Goal: Navigation & Orientation: Find specific page/section

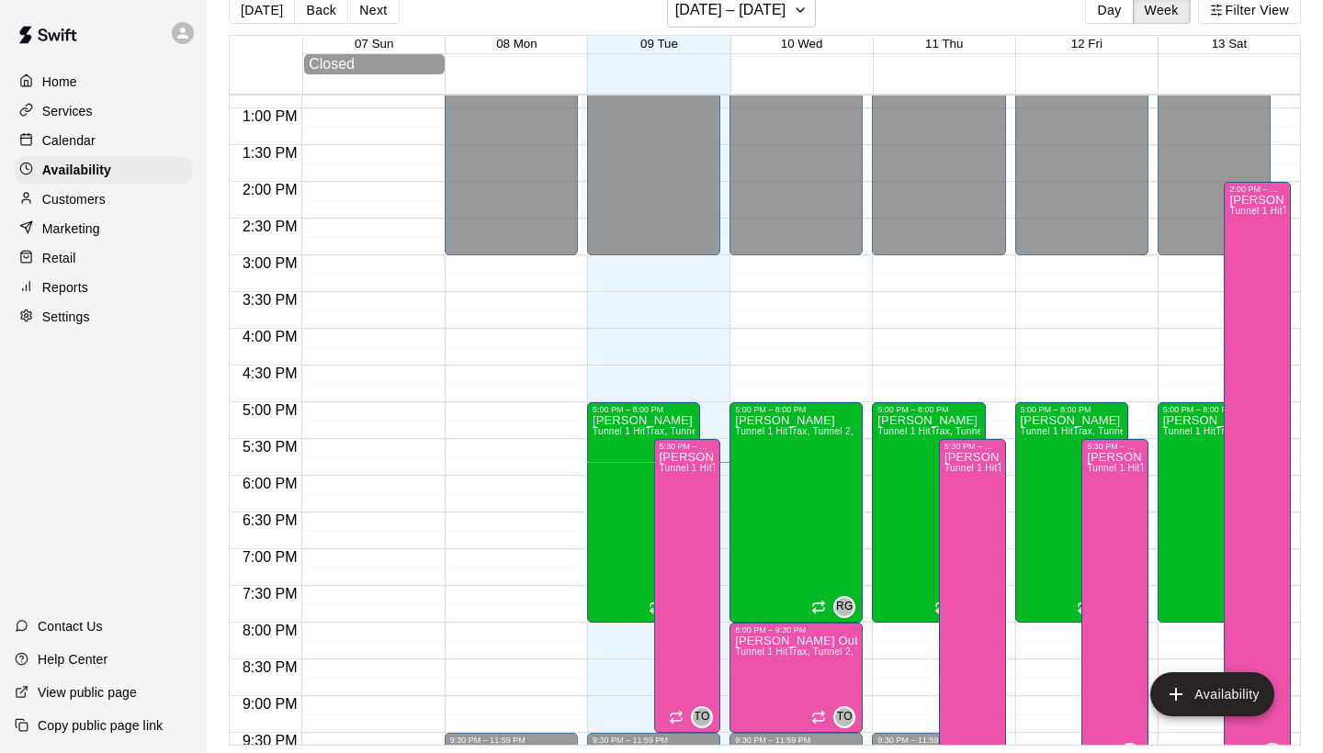
scroll to position [29, 0]
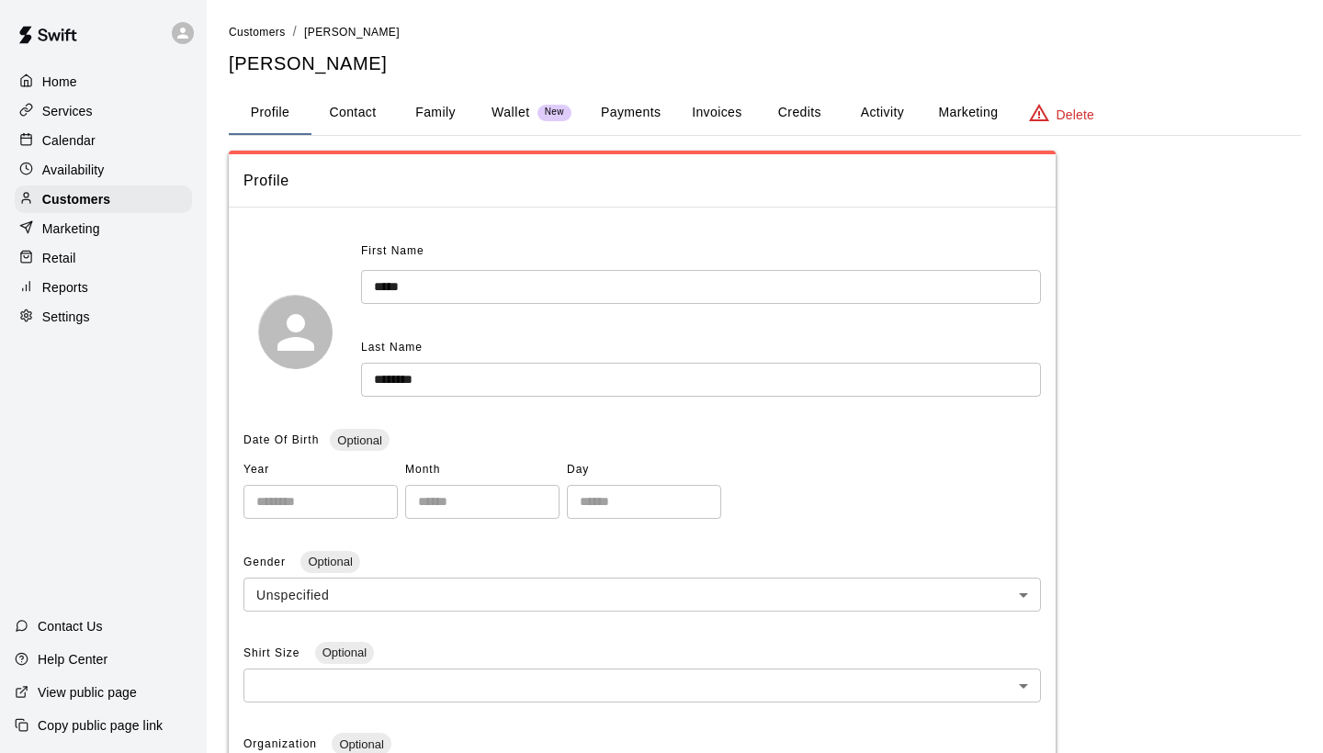
click at [104, 120] on div "Services" at bounding box center [103, 111] width 177 height 28
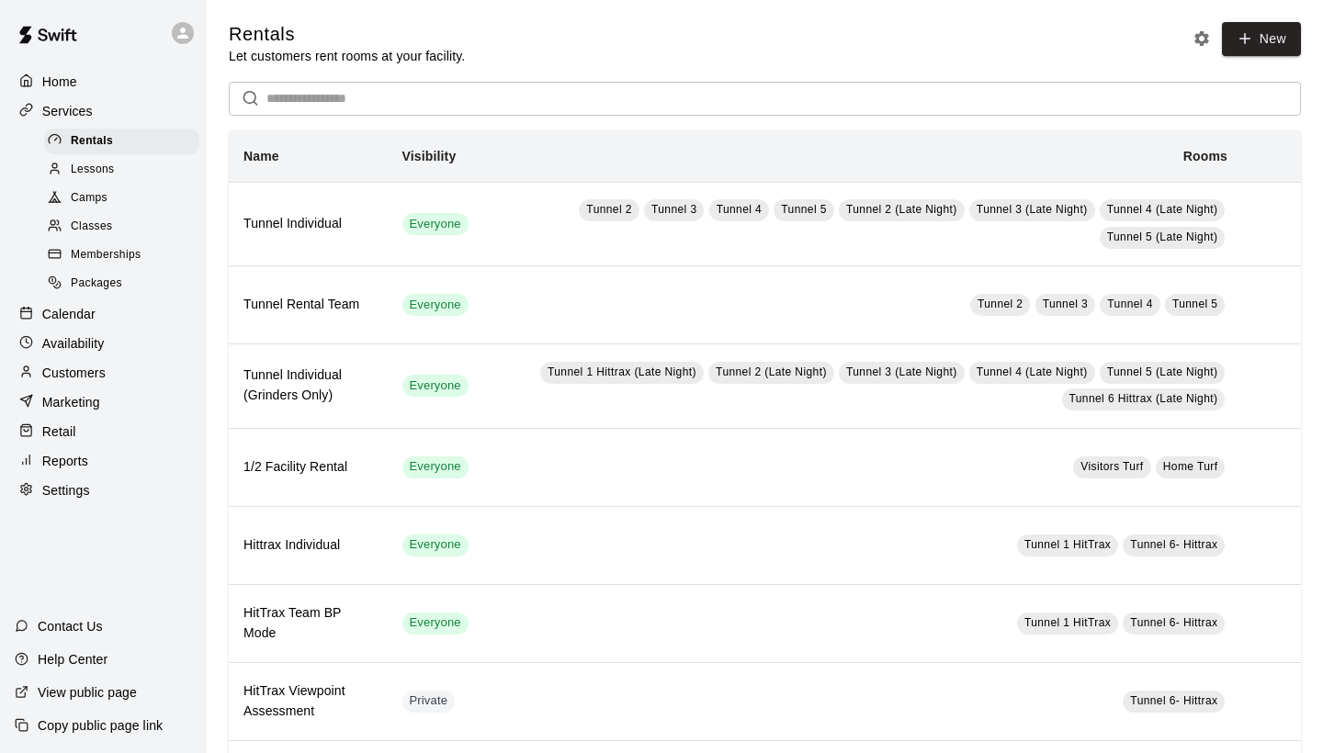
click at [61, 305] on p "Calendar" at bounding box center [68, 314] width 53 height 18
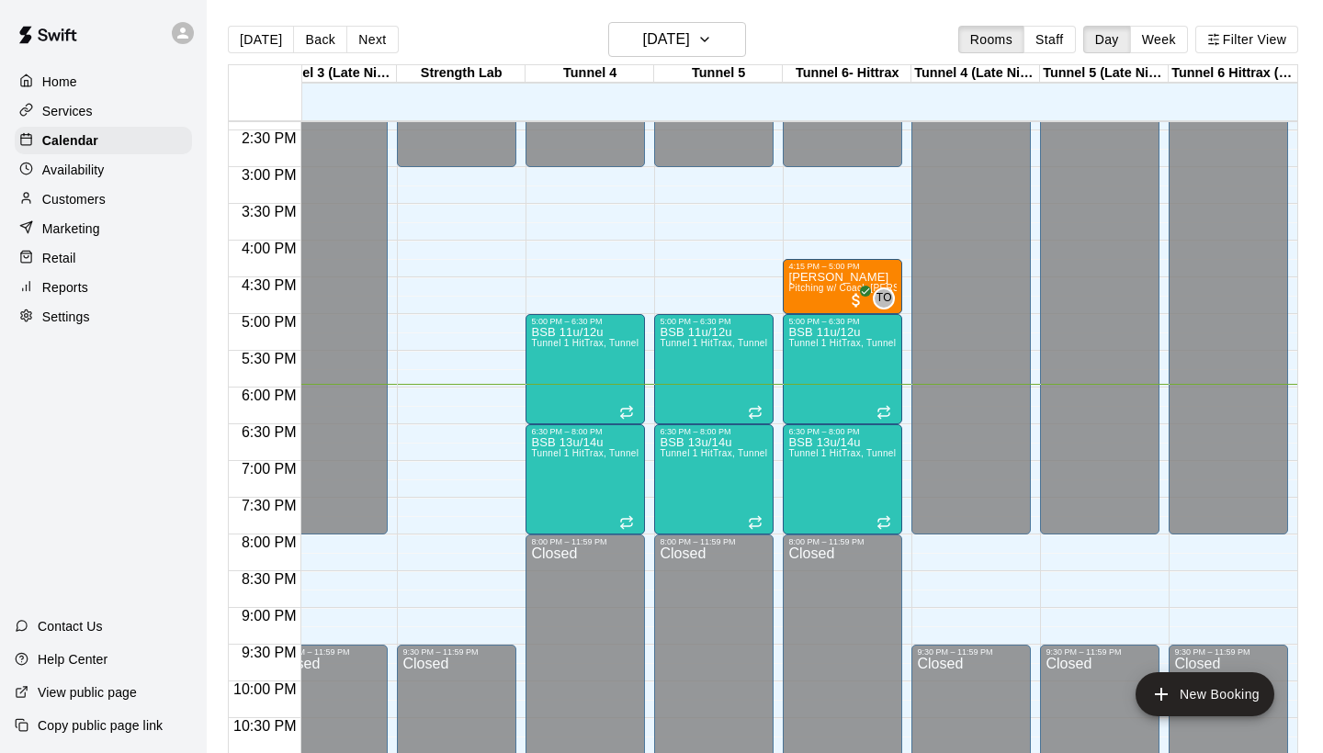
scroll to position [0, 676]
click at [694, 19] on main "[DATE] Back [DATE][DATE] Rooms Staff Day Week Filter View Tunnel 1 HitTrax 09 T…" at bounding box center [765, 391] width 1116 height 783
click at [690, 38] on h6 "[DATE]" at bounding box center [666, 40] width 47 height 26
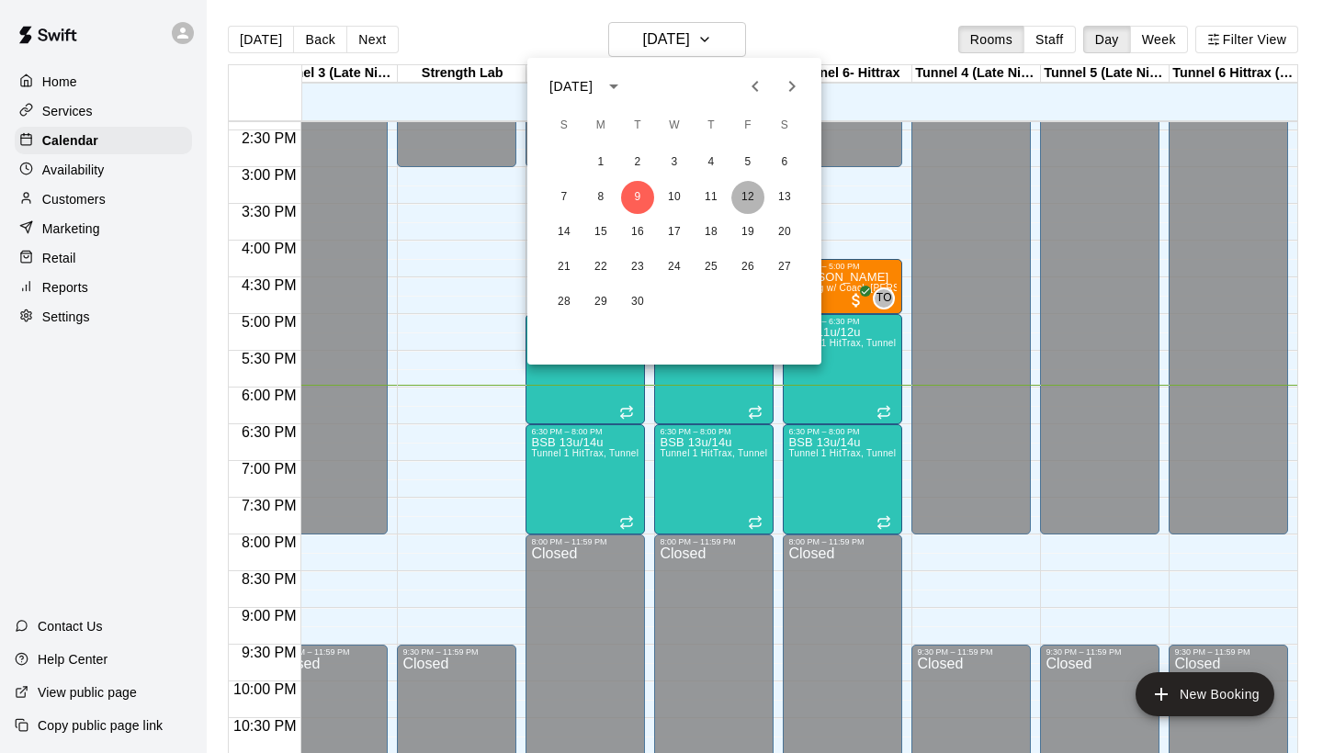
click at [745, 195] on button "12" at bounding box center [747, 197] width 33 height 33
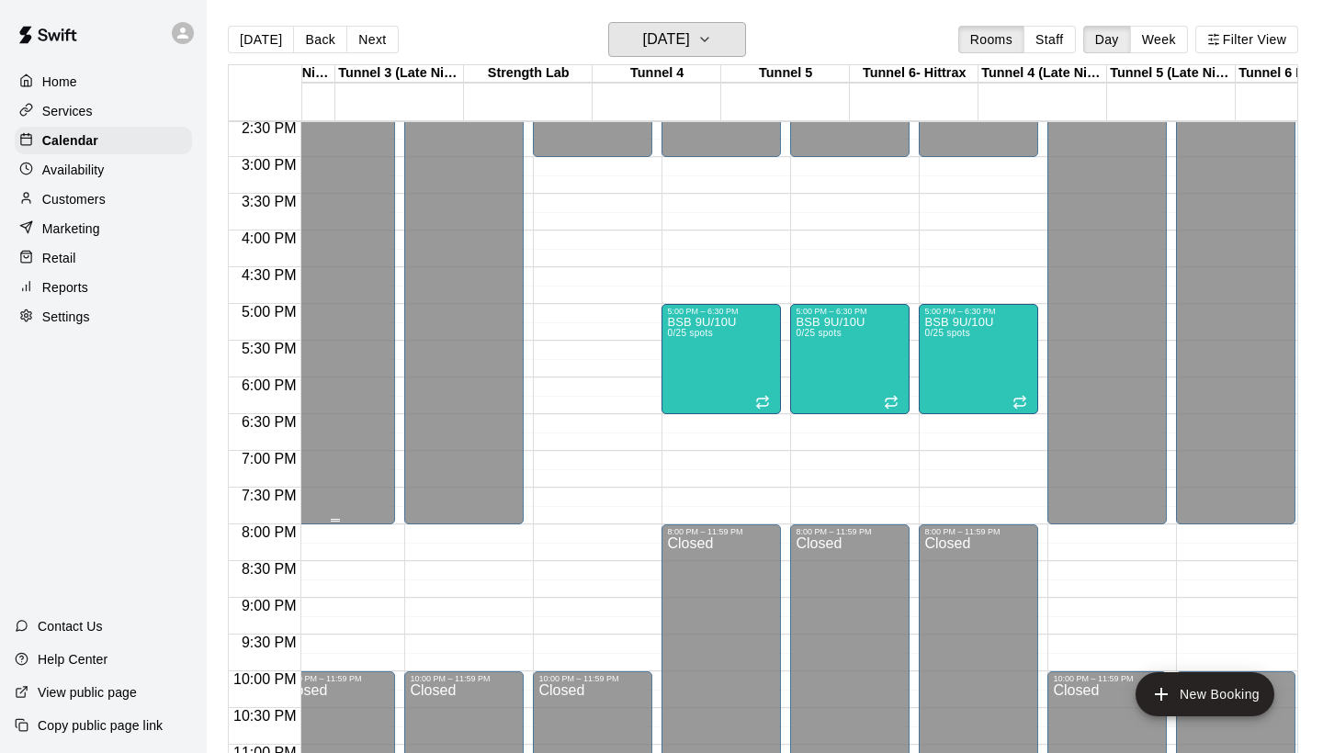
scroll to position [1067, 610]
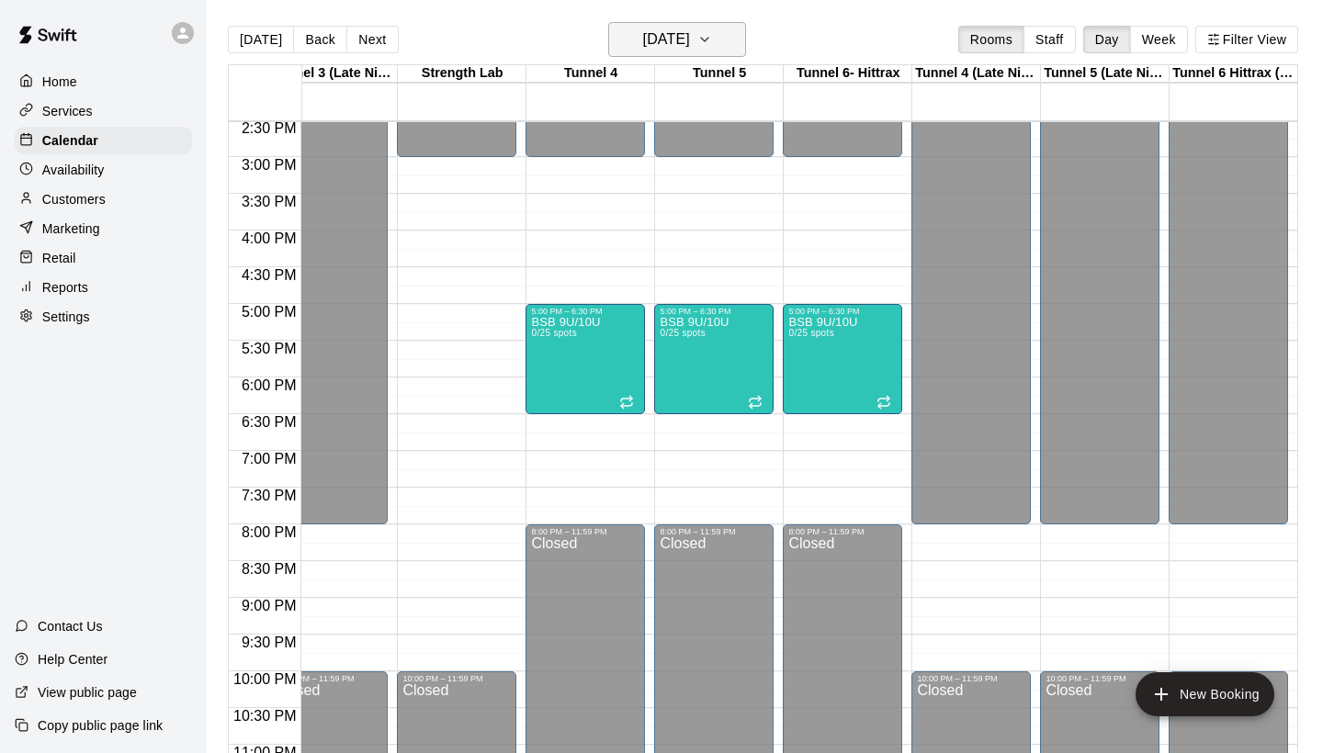
click at [690, 51] on h6 "[DATE]" at bounding box center [666, 40] width 47 height 26
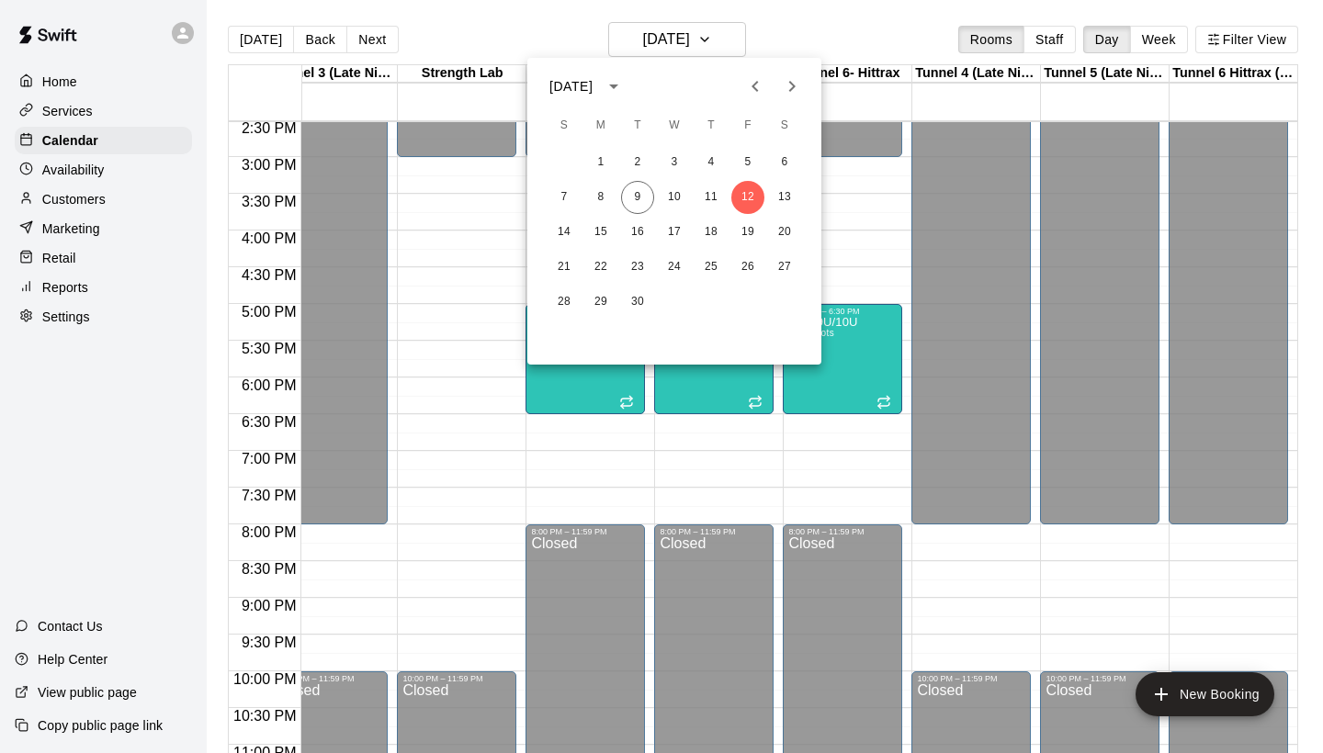
click at [619, 200] on div "7 8 9 10 11 12 13" at bounding box center [674, 197] width 294 height 33
click at [631, 200] on button "9" at bounding box center [637, 197] width 33 height 33
